Goal: Task Accomplishment & Management: Manage account settings

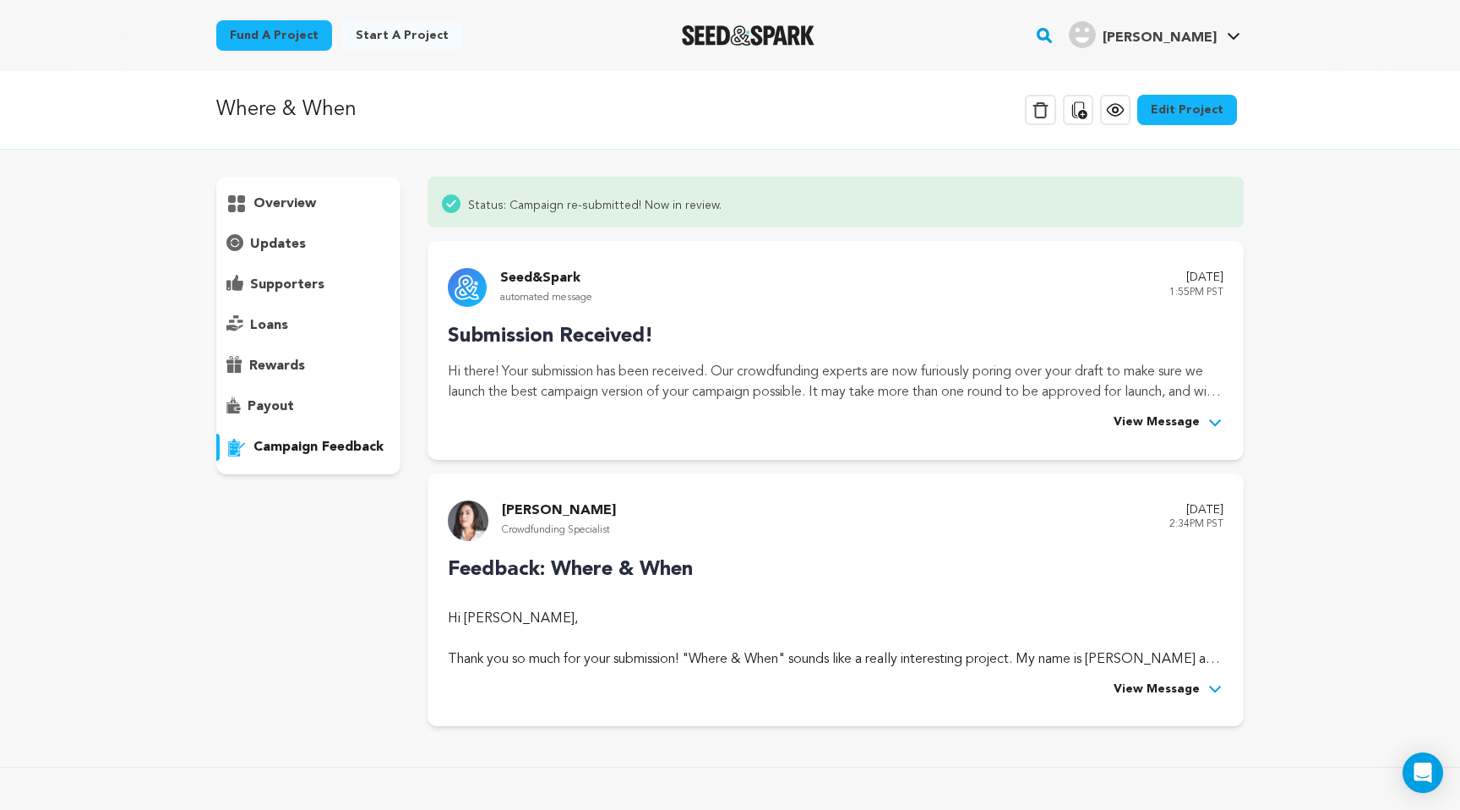
scroll to position [41, 0]
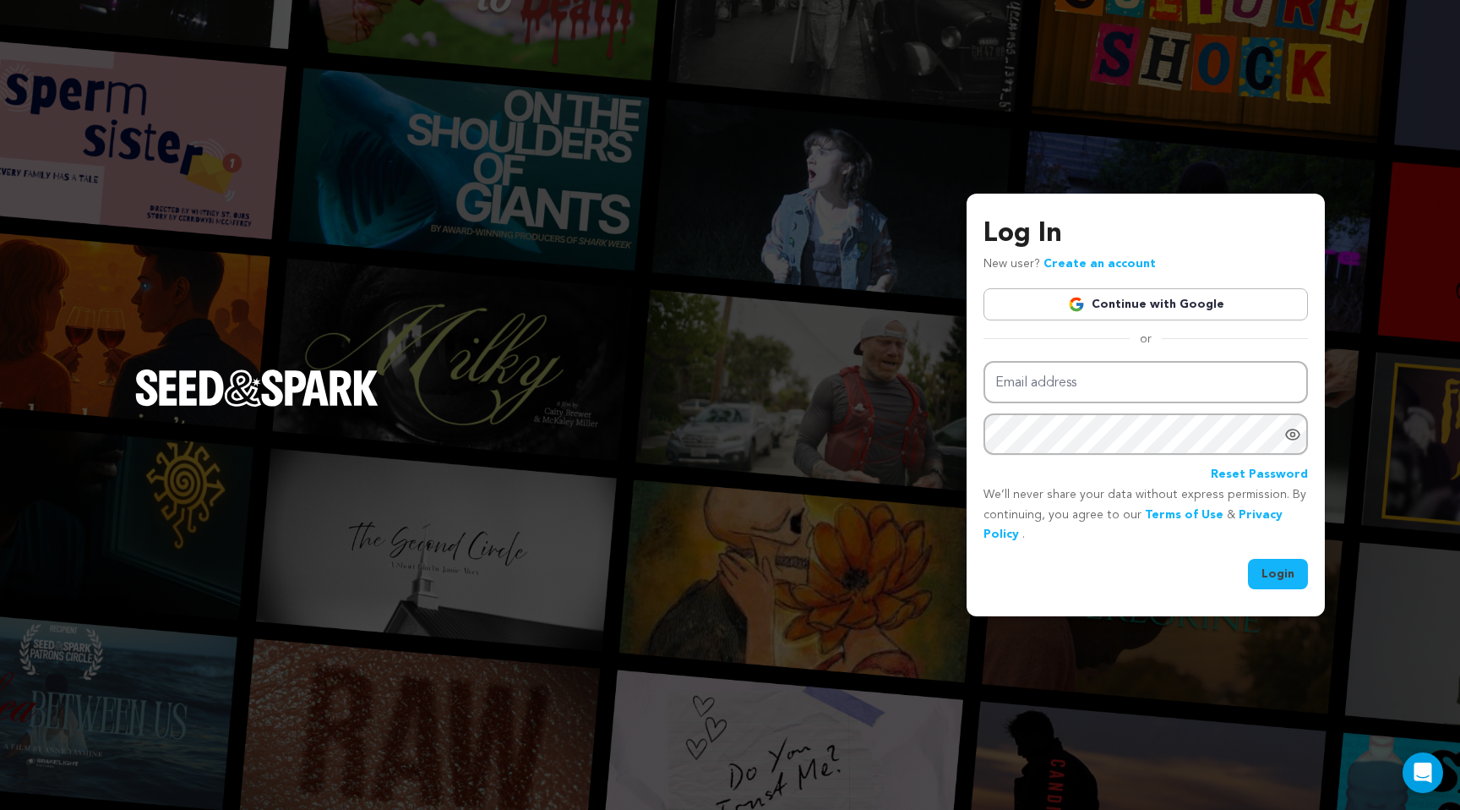
click at [1082, 301] on img at bounding box center [1076, 304] width 17 height 17
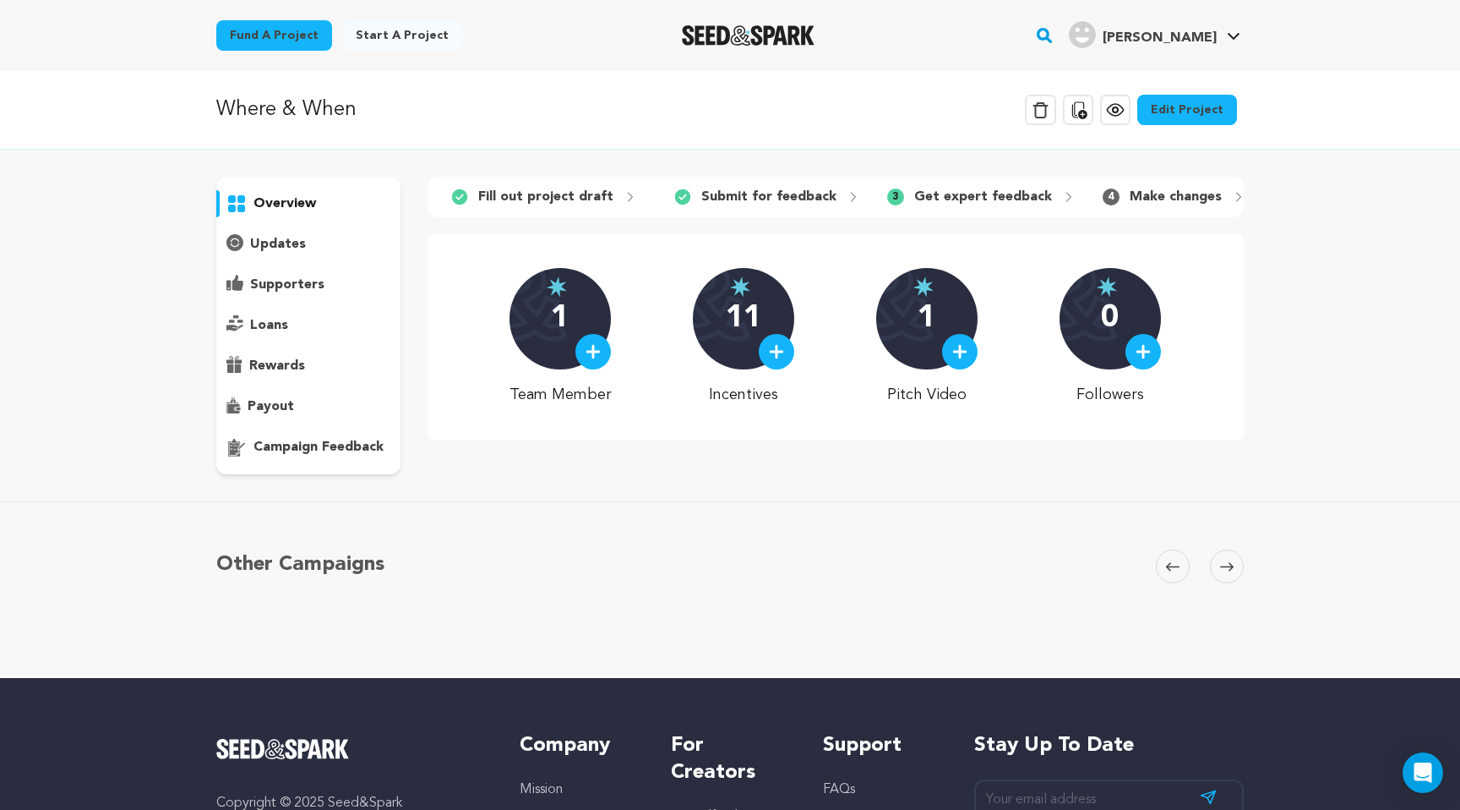
click at [331, 445] on p "campaign feedback" at bounding box center [318, 447] width 130 height 20
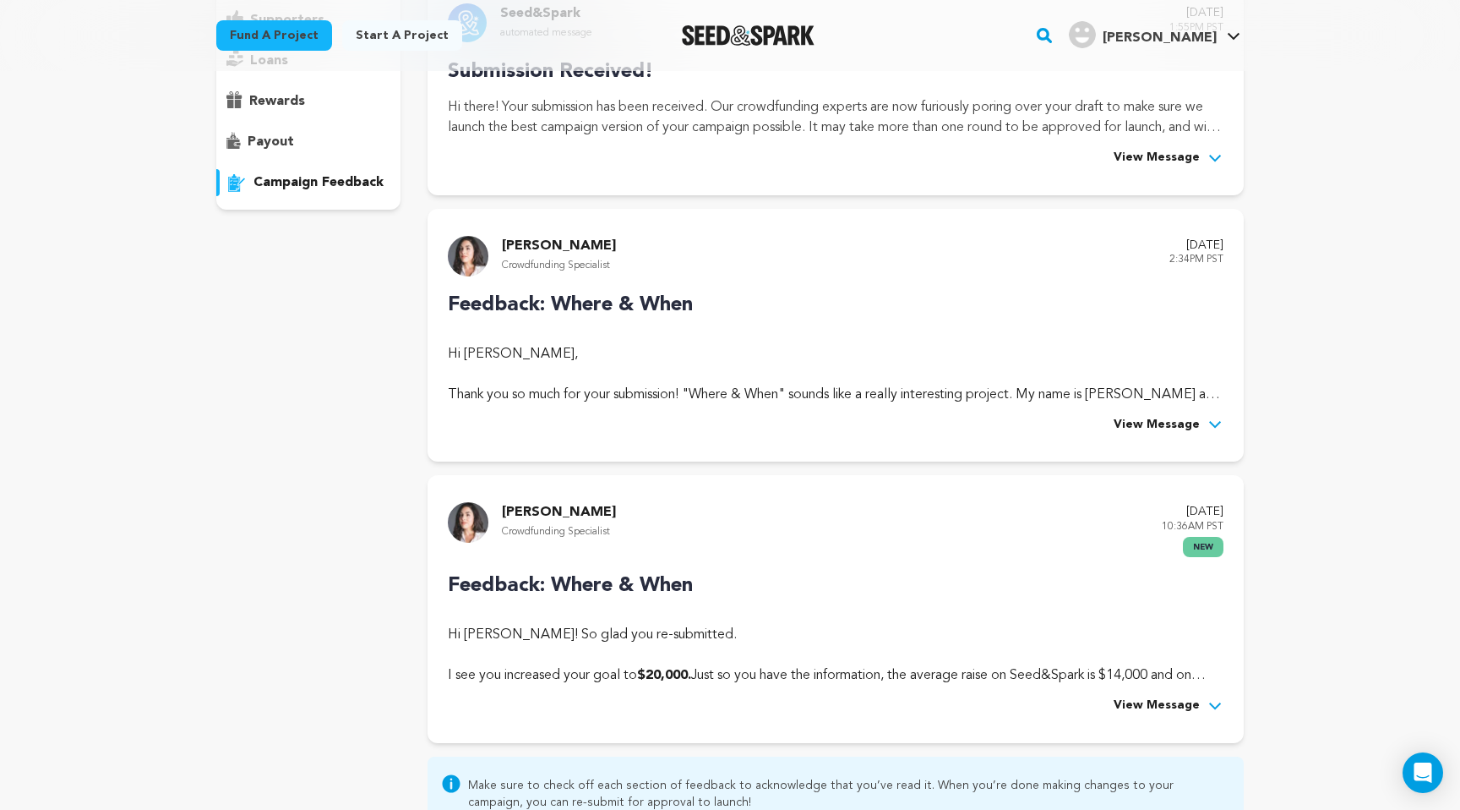
scroll to position [351, 0]
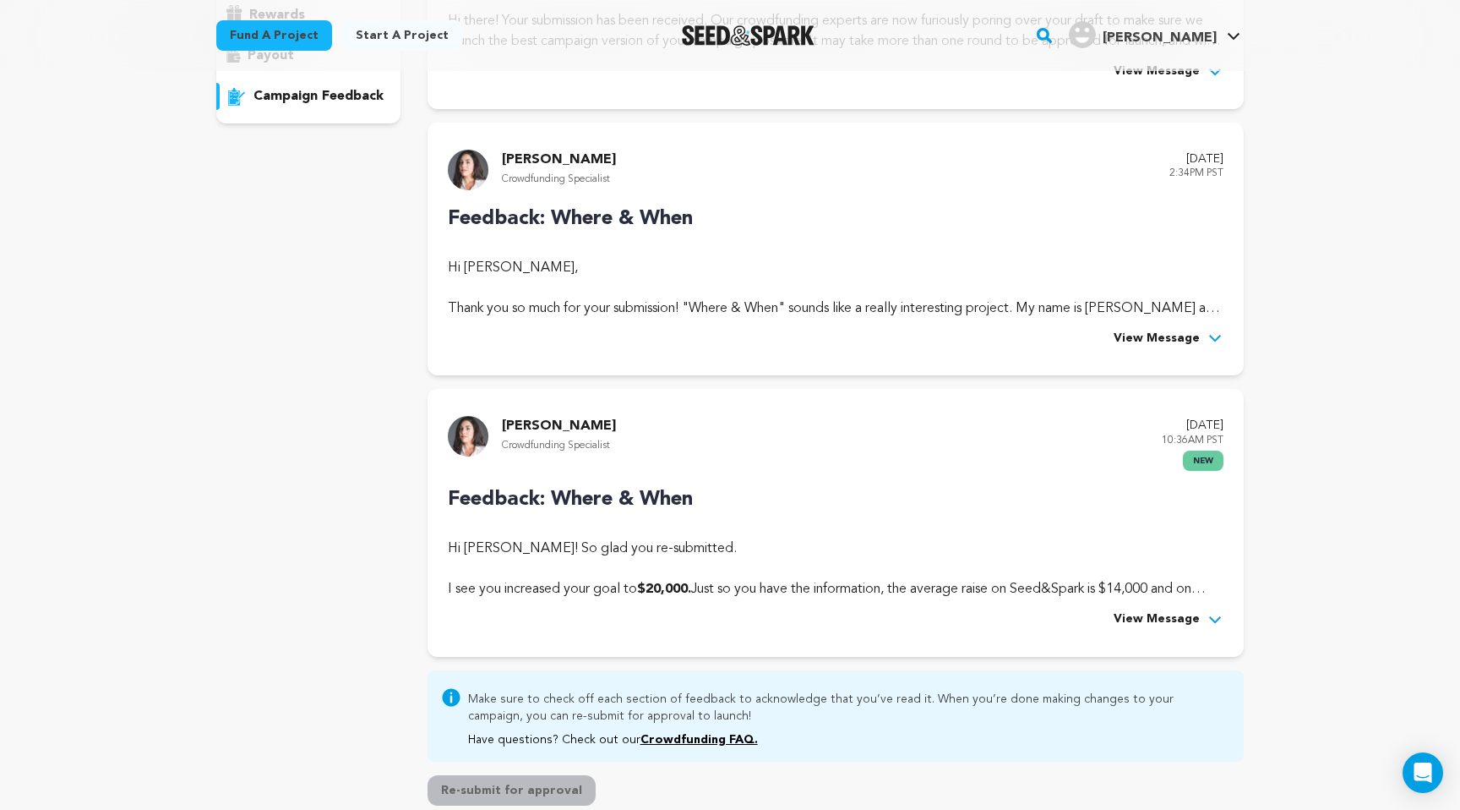
click at [1196, 619] on span "View Message" at bounding box center [1157, 619] width 86 height 20
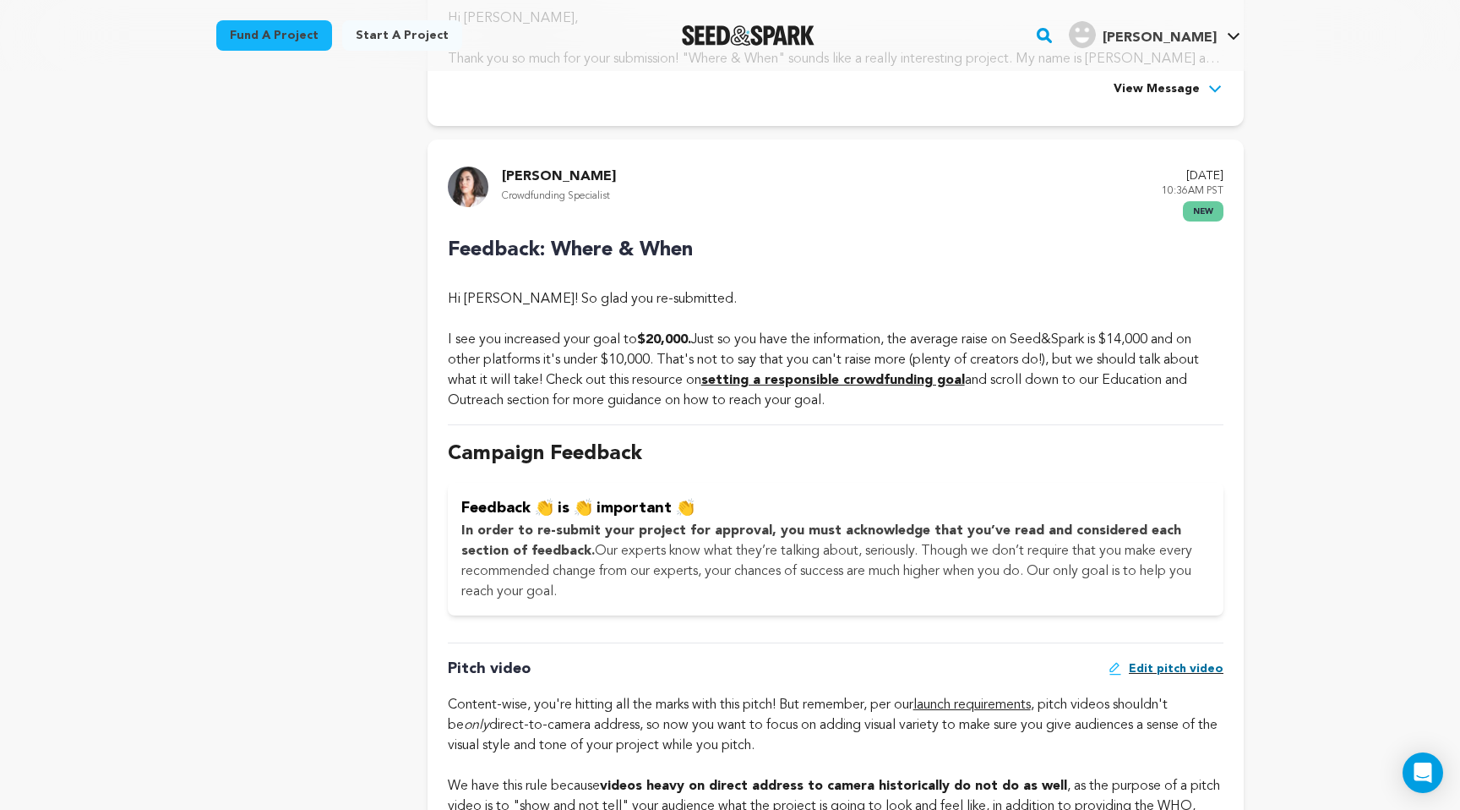
scroll to position [848, 0]
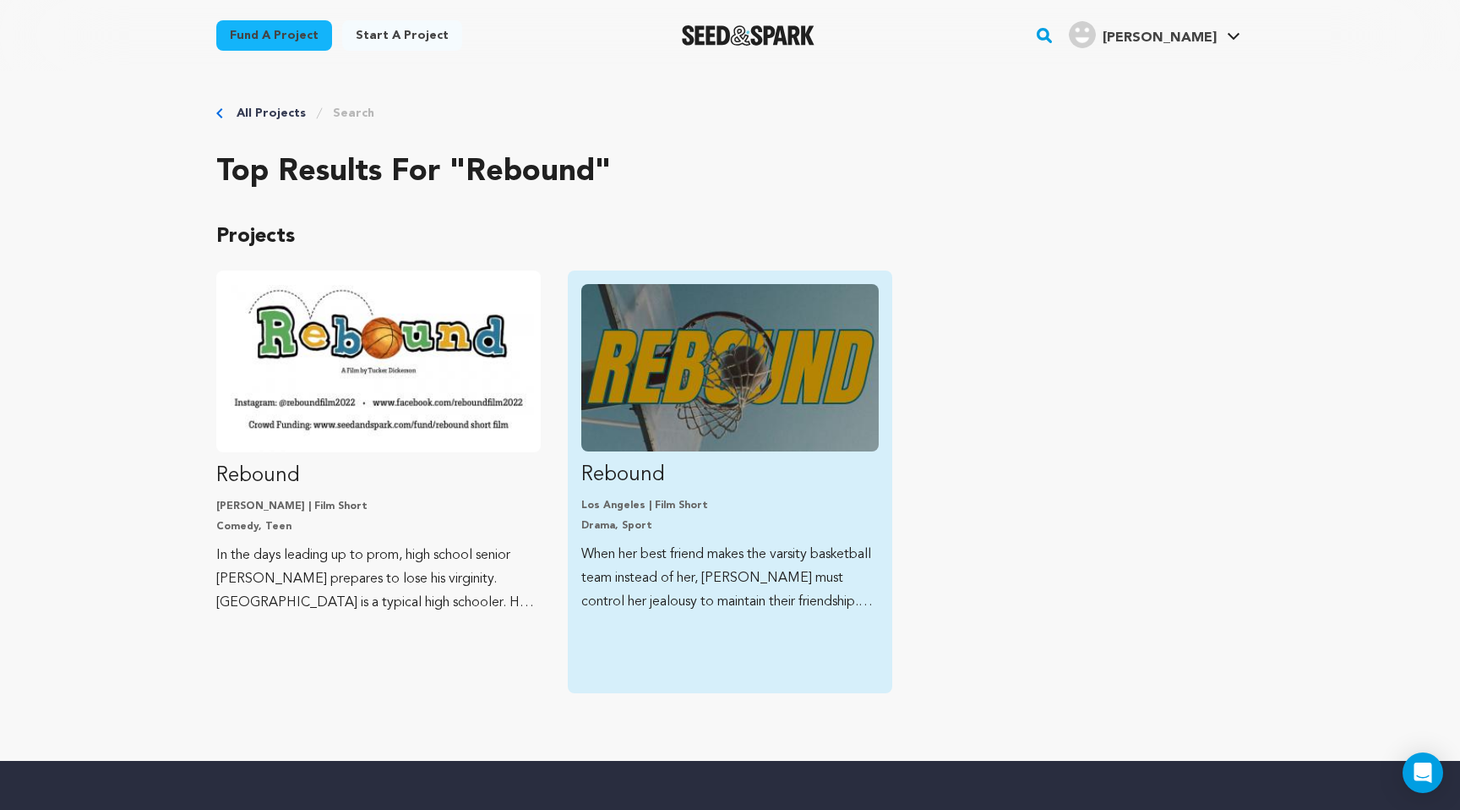
click at [739, 425] on img "Fund Rebound" at bounding box center [729, 367] width 297 height 167
